Goal: Task Accomplishment & Management: Manage account settings

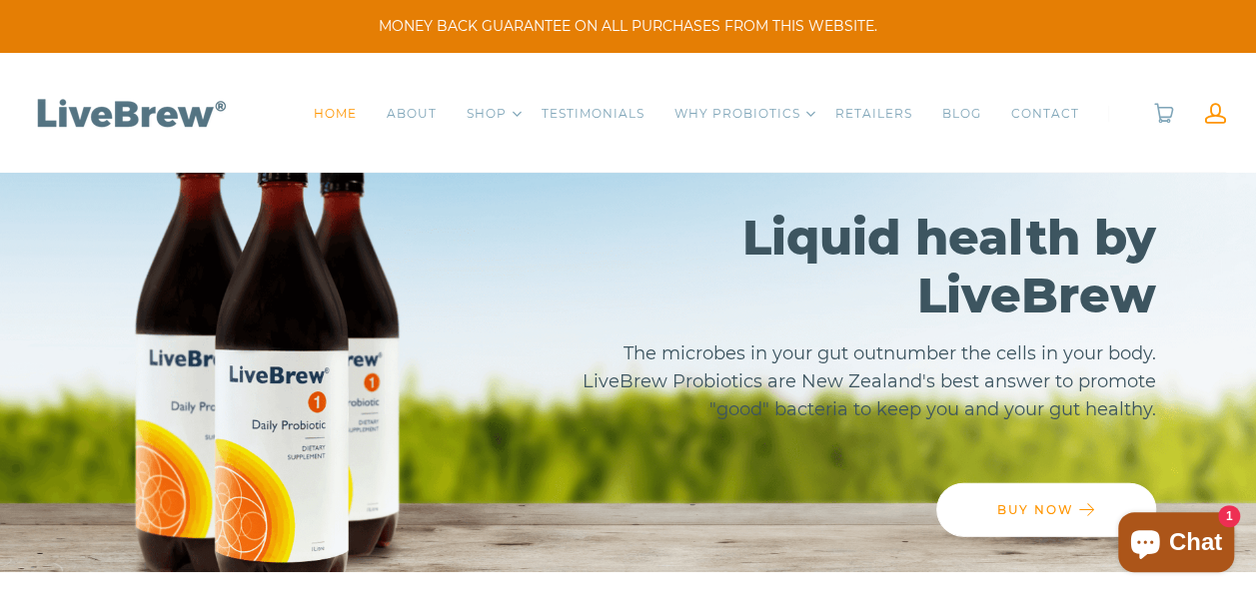
click at [1215, 110] on link at bounding box center [1215, 113] width 21 height 21
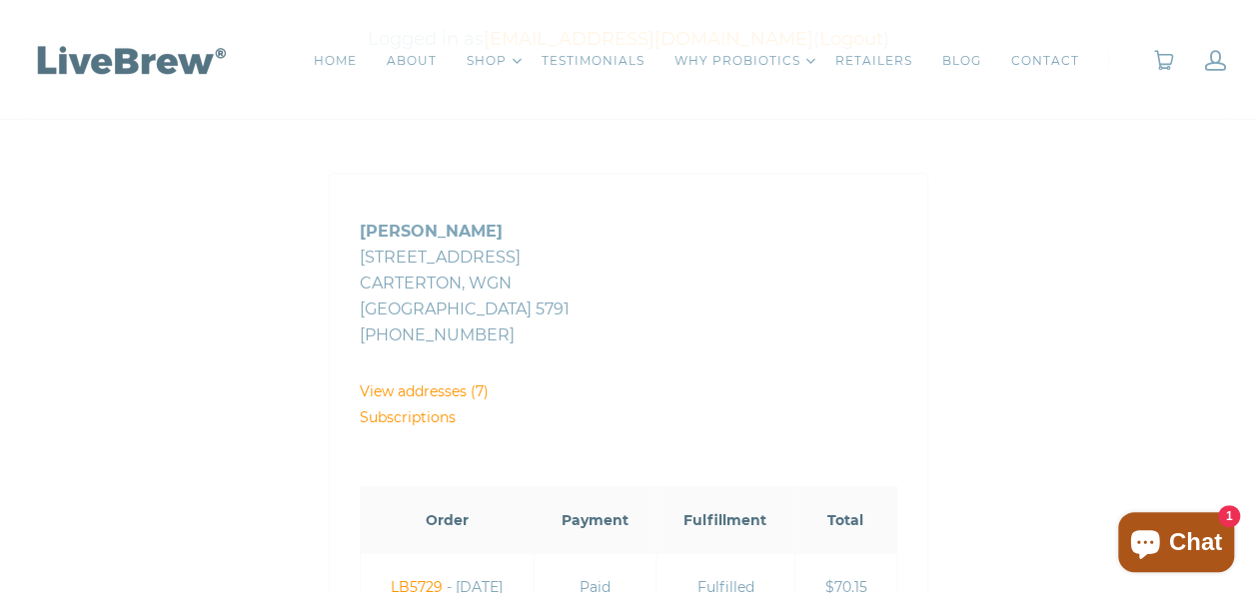
scroll to position [375, 0]
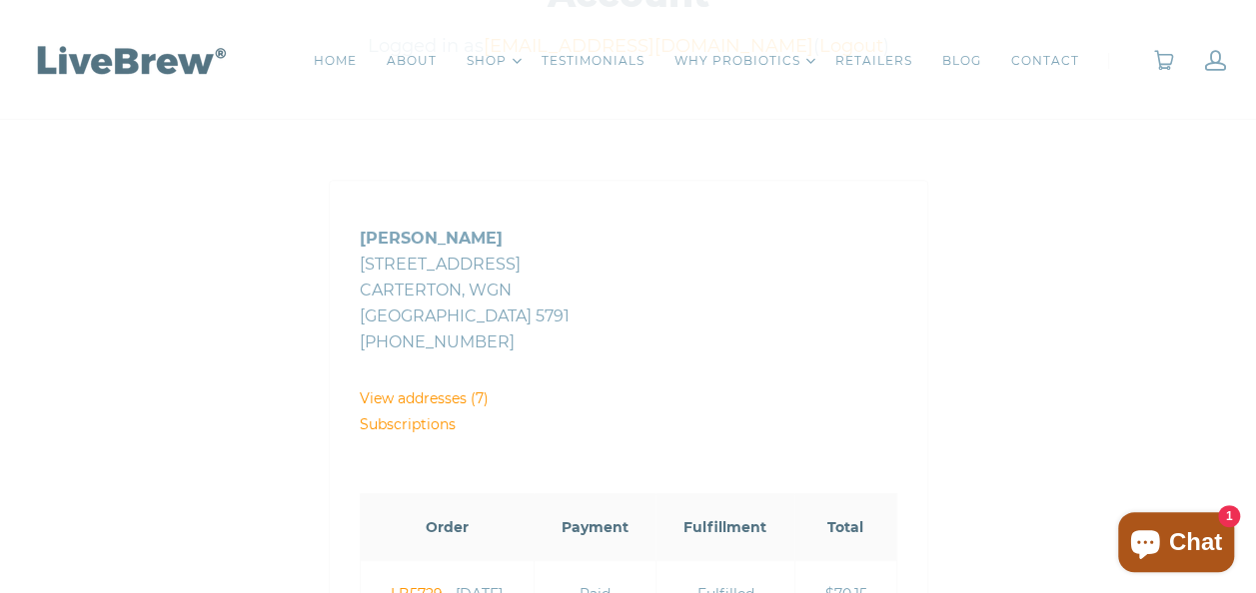
click at [412, 422] on link "Subscriptions" at bounding box center [408, 425] width 96 height 18
